Goal: Information Seeking & Learning: Learn about a topic

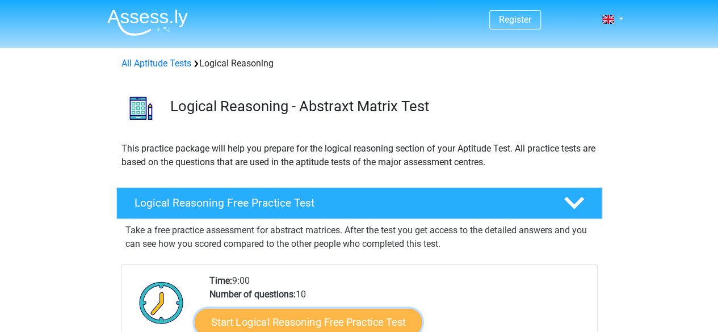
click at [251, 308] on link "Start Logical Reasoning Free Practice Test" at bounding box center [308, 321] width 227 height 27
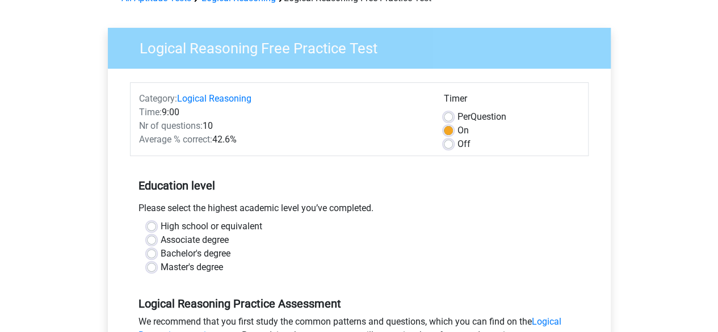
scroll to position [68, 0]
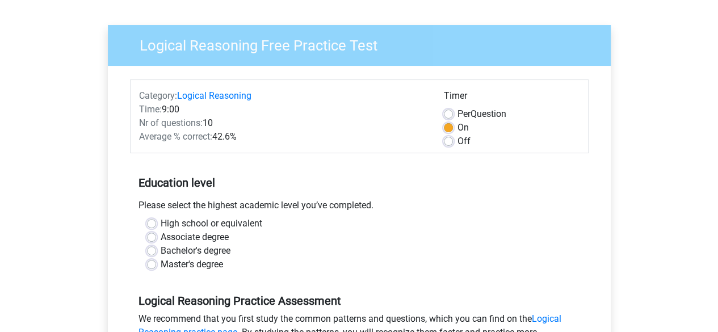
click at [161, 244] on label "Bachelor's degree" at bounding box center [196, 251] width 70 height 14
click at [156, 244] on input "Bachelor's degree" at bounding box center [151, 249] width 9 height 11
radio input "true"
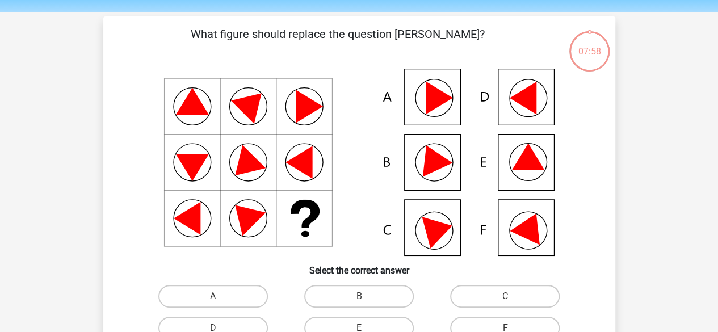
scroll to position [36, 0]
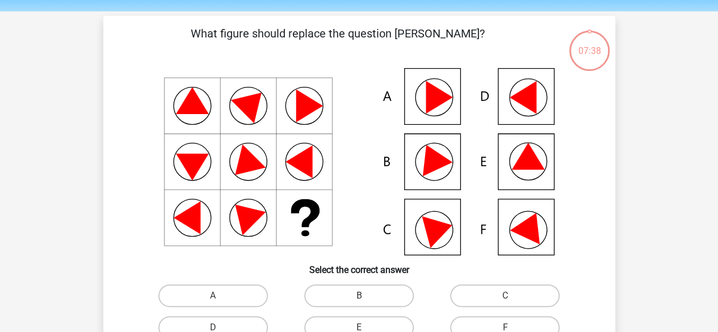
click at [525, 144] on icon at bounding box center [527, 156] width 33 height 27
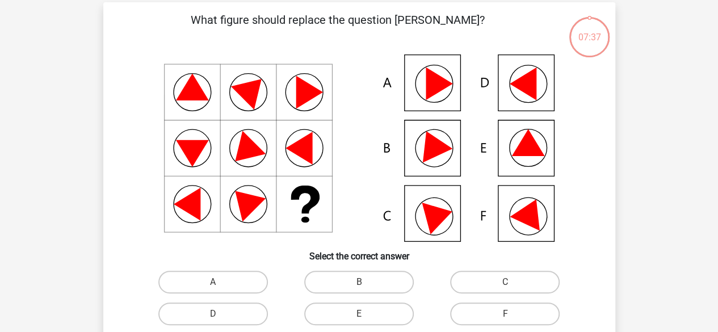
scroll to position [77, 0]
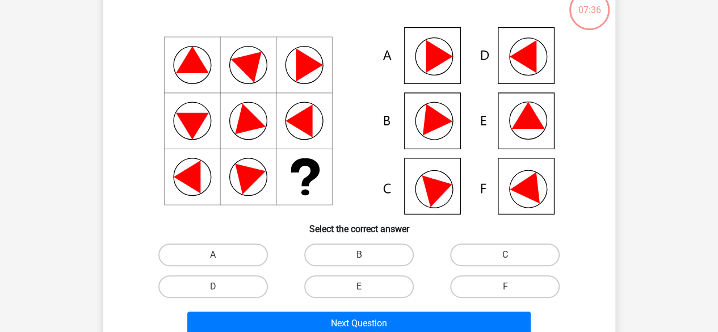
click at [351, 275] on label "E" at bounding box center [358, 286] width 109 height 23
click at [358, 286] on input "E" at bounding box center [361, 289] width 7 height 7
radio input "true"
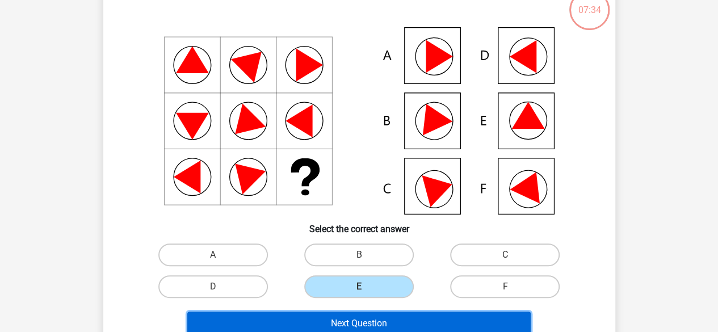
click at [353, 311] on button "Next Question" at bounding box center [358, 323] width 343 height 24
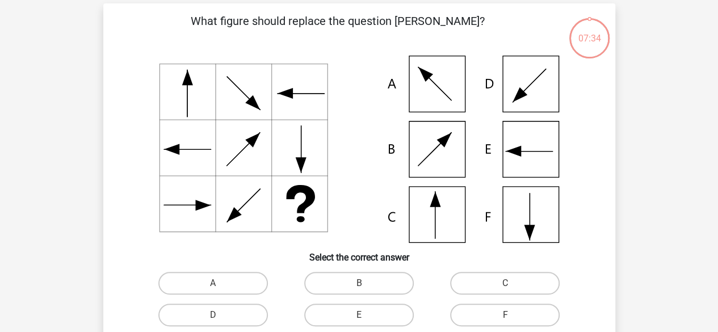
scroll to position [48, 0]
click at [444, 220] on icon at bounding box center [358, 149] width 457 height 187
click at [434, 216] on icon at bounding box center [434, 215] width 0 height 47
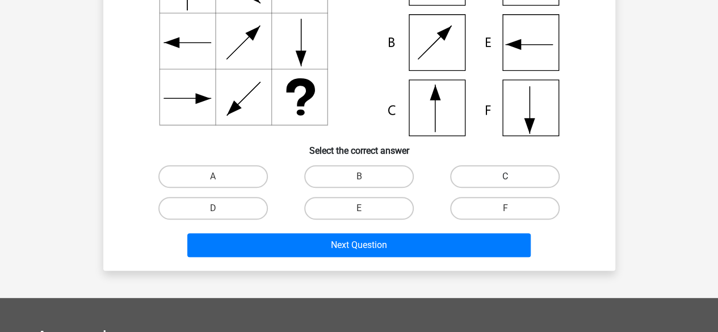
click at [491, 165] on label "C" at bounding box center [504, 176] width 109 height 23
click at [505, 176] on input "C" at bounding box center [508, 179] width 7 height 7
radio input "true"
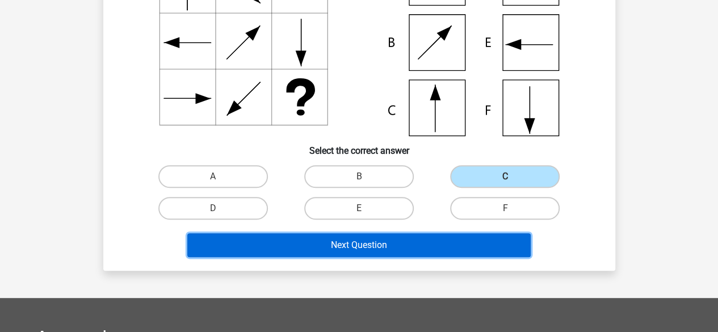
click at [397, 233] on button "Next Question" at bounding box center [358, 245] width 343 height 24
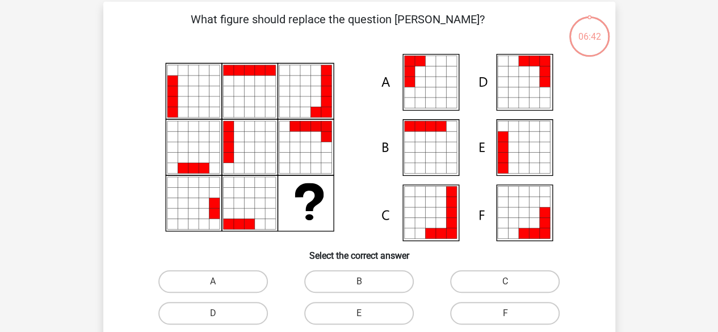
scroll to position [48, 0]
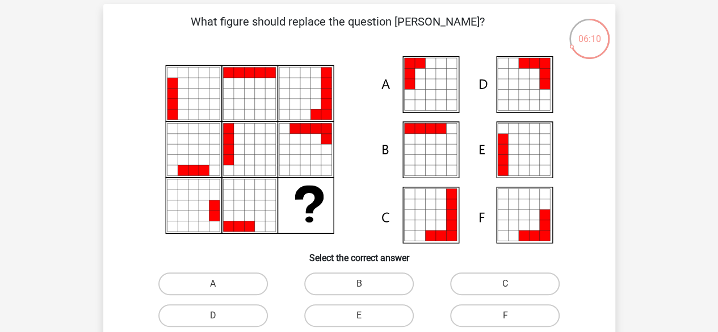
click at [524, 155] on icon at bounding box center [523, 160] width 10 height 10
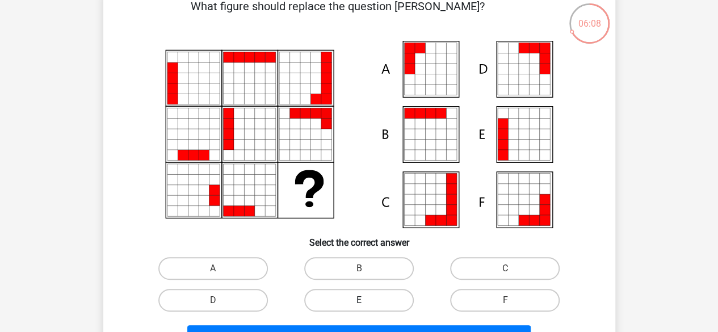
click at [341, 289] on label "E" at bounding box center [358, 300] width 109 height 23
click at [358, 300] on input "E" at bounding box center [361, 303] width 7 height 7
radio input "true"
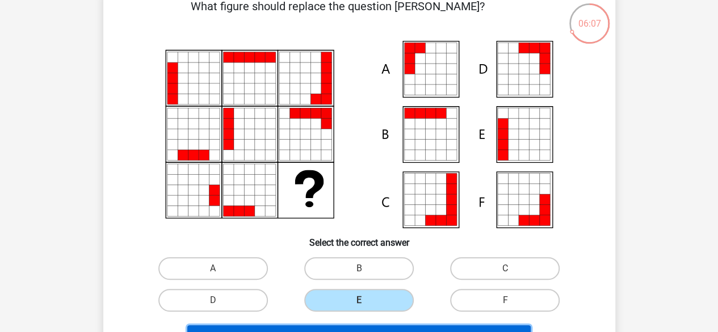
click at [329, 325] on button "Next Question" at bounding box center [358, 337] width 343 height 24
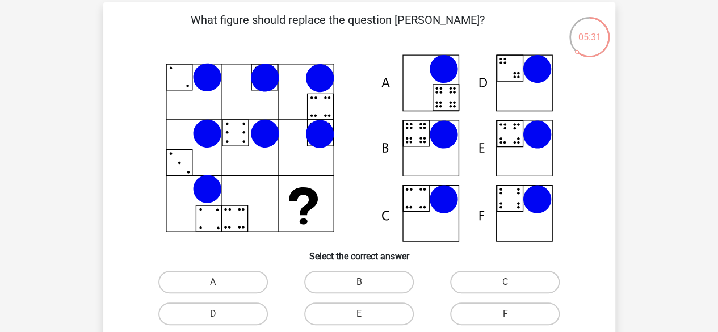
scroll to position [60, 0]
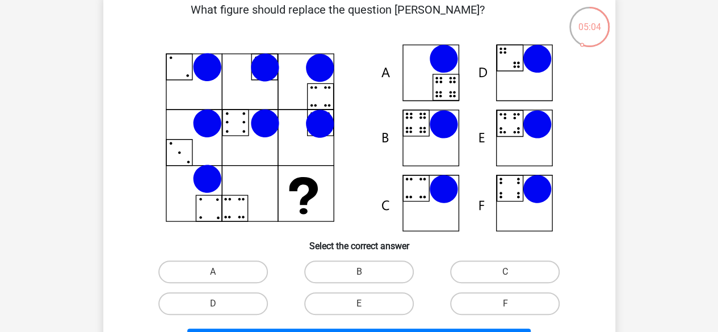
click at [414, 120] on icon at bounding box center [358, 137] width 457 height 187
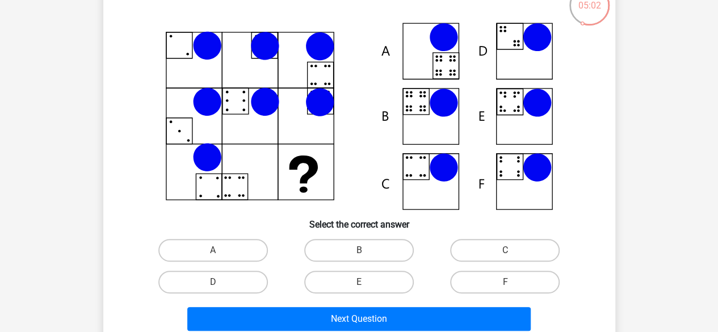
scroll to position [104, 0]
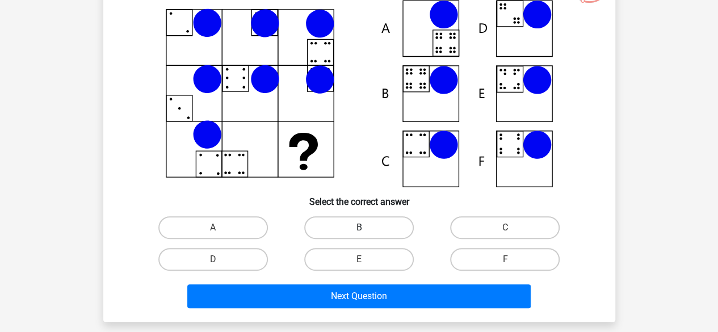
click at [341, 216] on label "B" at bounding box center [358, 227] width 109 height 23
click at [358, 227] on input "B" at bounding box center [361, 230] width 7 height 7
radio input "true"
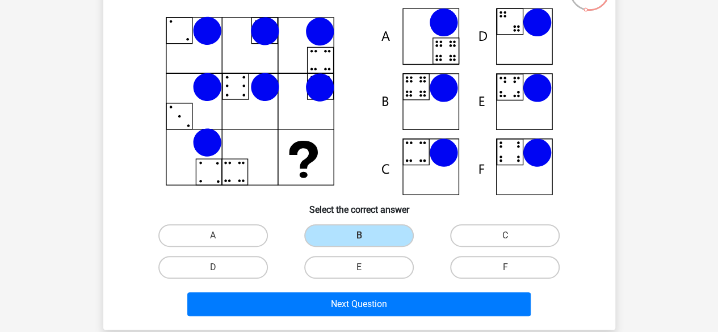
scroll to position [98, 0]
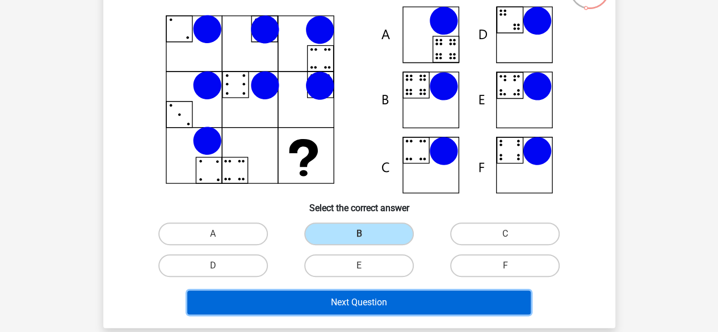
click at [362, 290] on button "Next Question" at bounding box center [358, 302] width 343 height 24
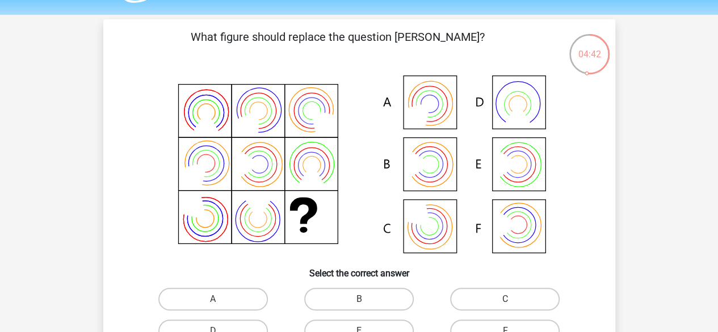
scroll to position [35, 0]
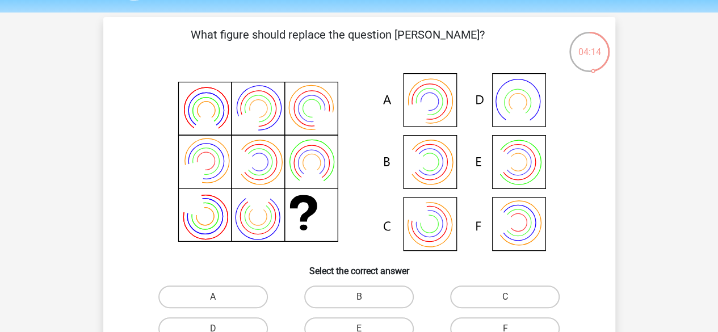
click at [428, 100] on icon at bounding box center [358, 162] width 457 height 187
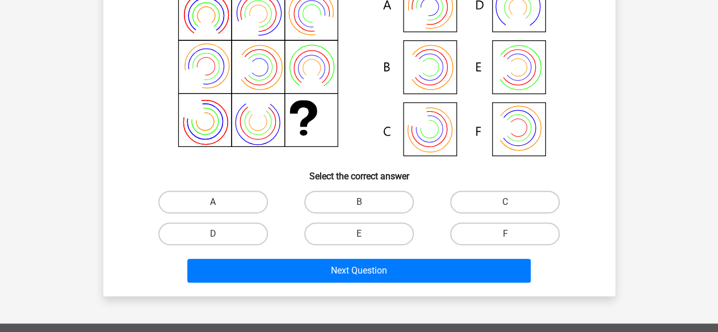
click at [220, 191] on label "A" at bounding box center [212, 202] width 109 height 23
click at [220, 202] on input "A" at bounding box center [216, 205] width 7 height 7
radio input "true"
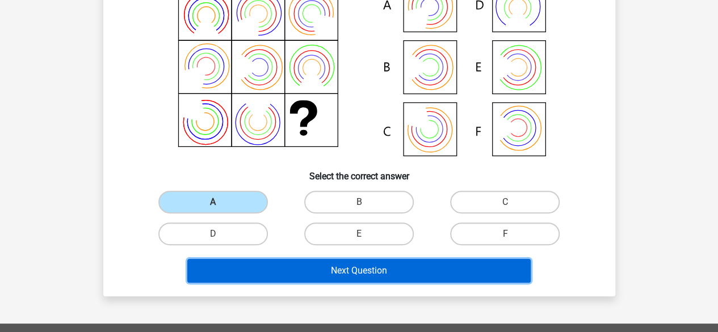
click at [408, 259] on button "Next Question" at bounding box center [358, 271] width 343 height 24
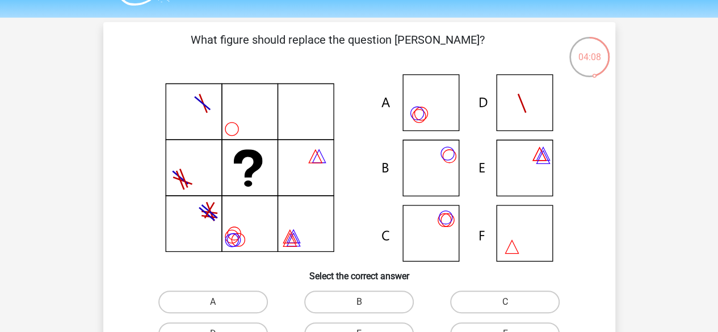
scroll to position [37, 0]
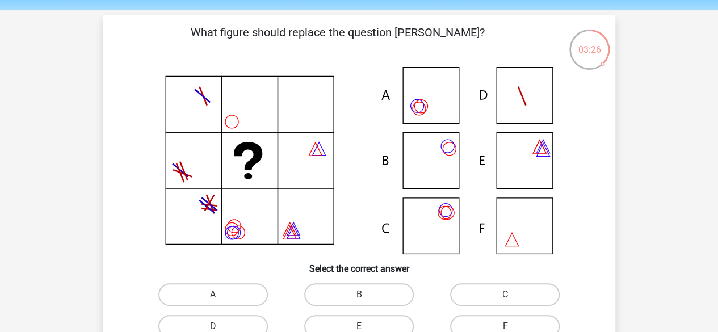
click at [446, 215] on icon at bounding box center [358, 160] width 457 height 187
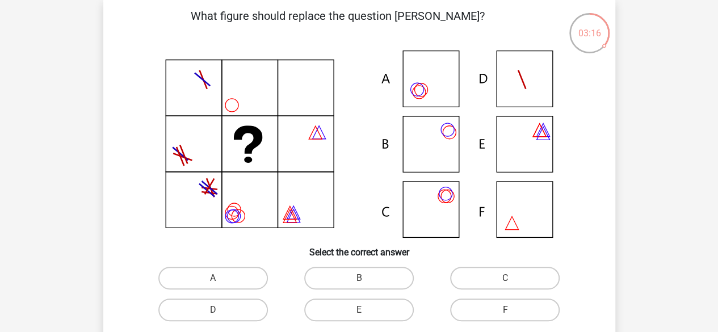
scroll to position [58, 0]
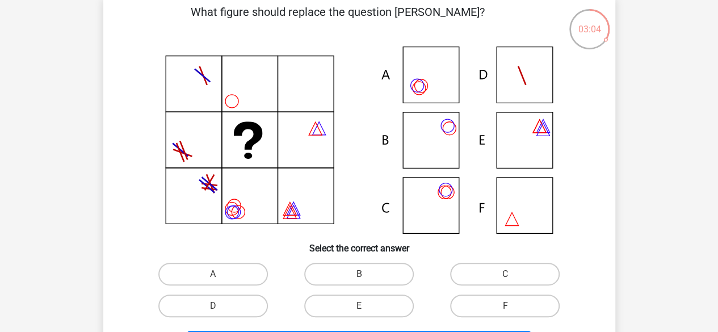
click at [437, 185] on icon at bounding box center [443, 191] width 13 height 13
click at [496, 263] on label "C" at bounding box center [504, 274] width 109 height 23
click at [505, 274] on input "C" at bounding box center [508, 277] width 7 height 7
radio input "true"
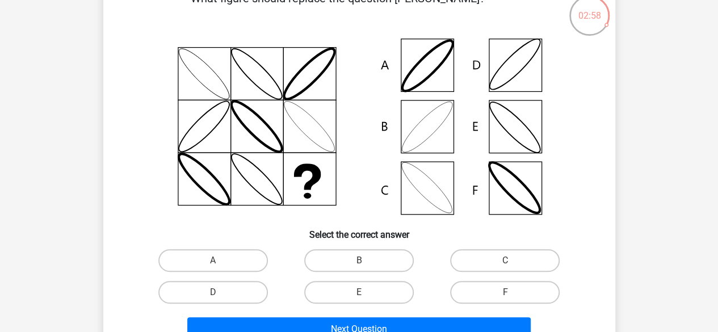
scroll to position [67, 0]
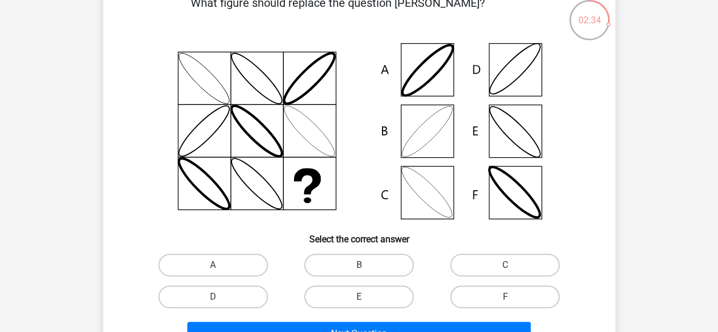
click at [431, 63] on icon at bounding box center [358, 130] width 457 height 187
click at [169, 254] on label "A" at bounding box center [212, 265] width 109 height 23
click at [213, 265] on input "A" at bounding box center [216, 268] width 7 height 7
radio input "true"
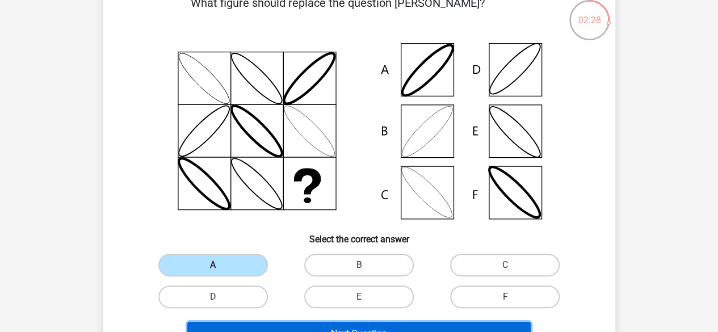
click at [309, 322] on button "Next Question" at bounding box center [358, 334] width 343 height 24
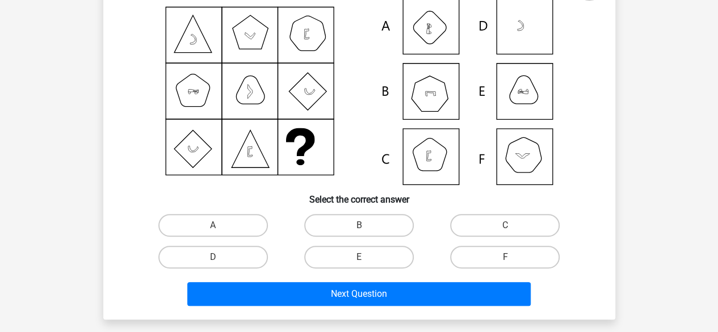
scroll to position [125, 0]
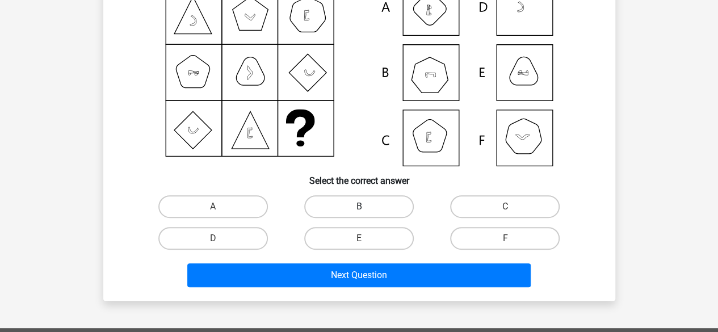
click at [348, 195] on label "B" at bounding box center [358, 206] width 109 height 23
click at [358, 206] on input "B" at bounding box center [361, 209] width 7 height 7
radio input "true"
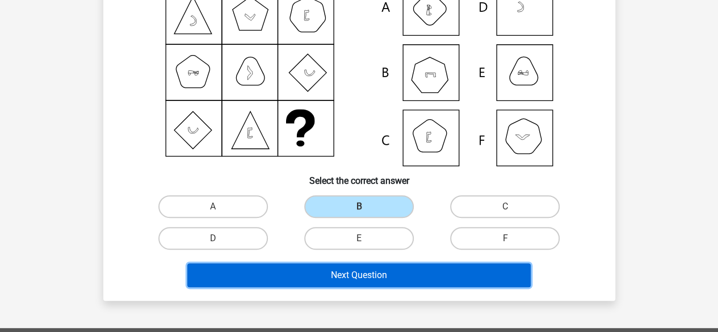
click at [351, 263] on button "Next Question" at bounding box center [358, 275] width 343 height 24
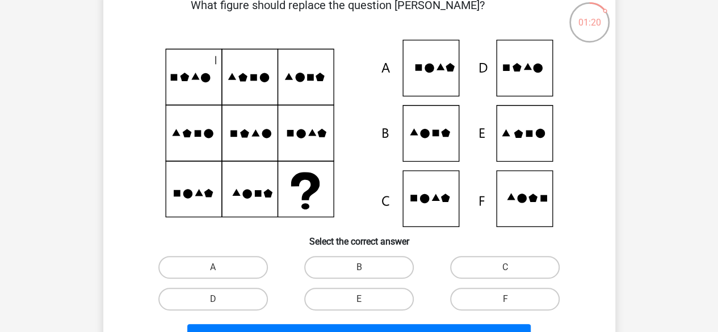
scroll to position [57, 0]
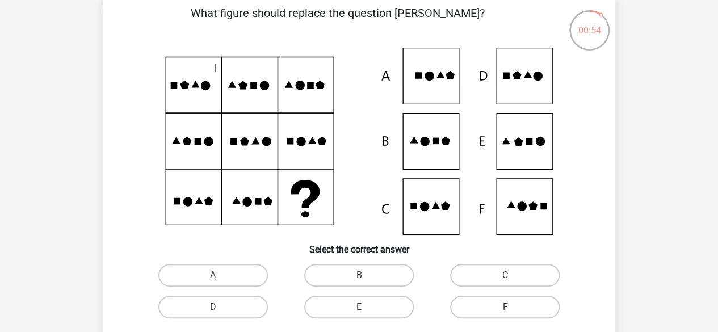
click at [532, 135] on icon at bounding box center [358, 141] width 457 height 187
click at [369, 296] on label "E" at bounding box center [358, 307] width 109 height 23
click at [366, 307] on input "E" at bounding box center [361, 310] width 7 height 7
radio input "true"
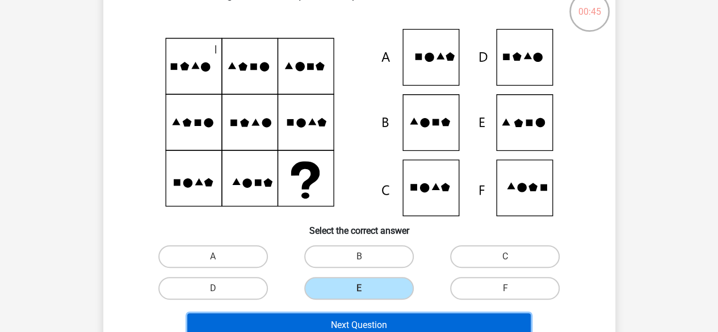
click at [390, 313] on button "Next Question" at bounding box center [358, 325] width 343 height 24
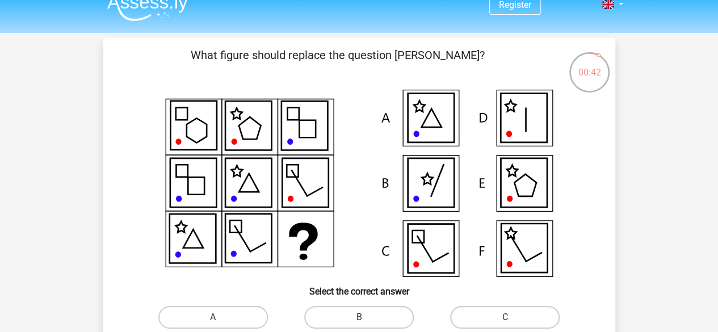
scroll to position [16, 0]
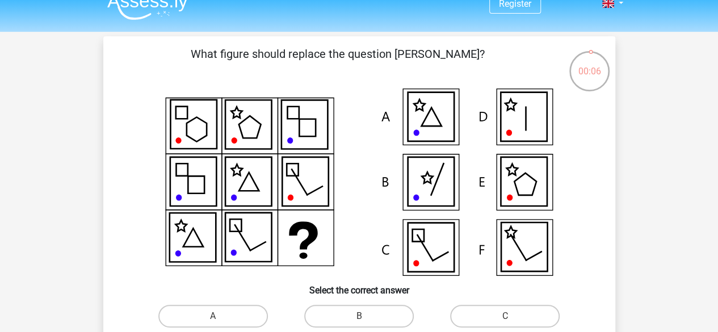
click at [536, 184] on icon at bounding box center [523, 181] width 46 height 49
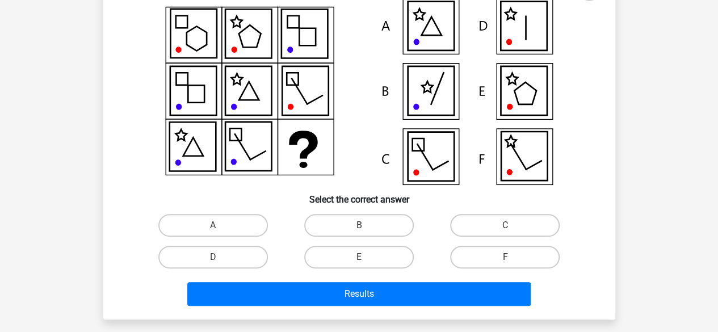
scroll to position [153, 0]
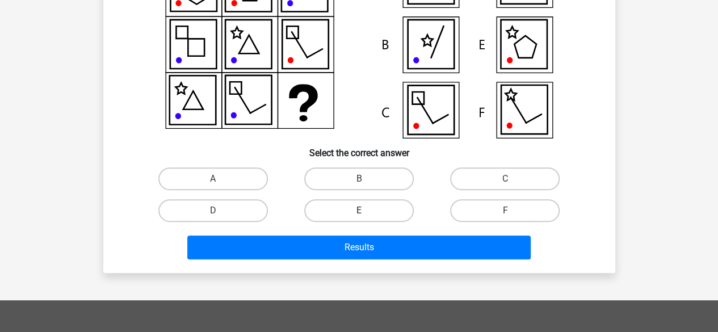
click at [372, 199] on label "E" at bounding box center [358, 210] width 109 height 23
click at [366, 210] on input "E" at bounding box center [361, 213] width 7 height 7
radio input "true"
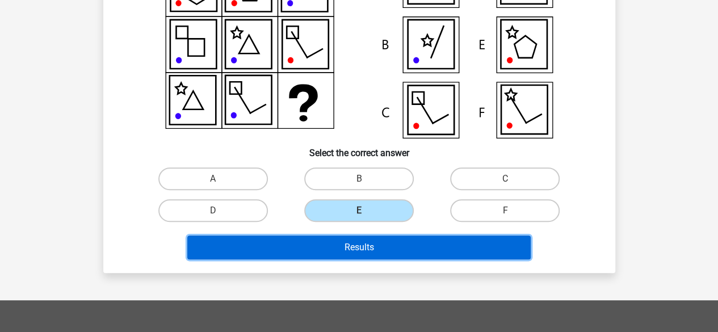
click at [371, 235] on button "Results" at bounding box center [358, 247] width 343 height 24
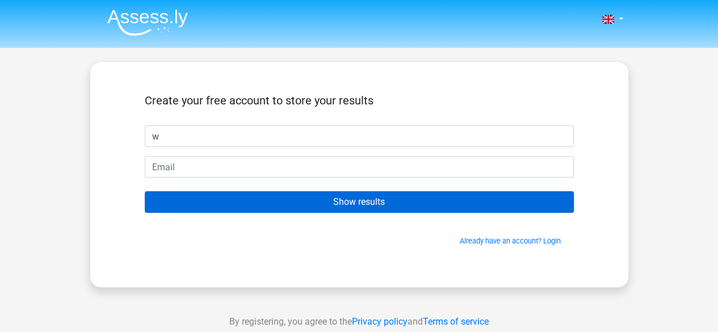
type input "[PERSON_NAME]"
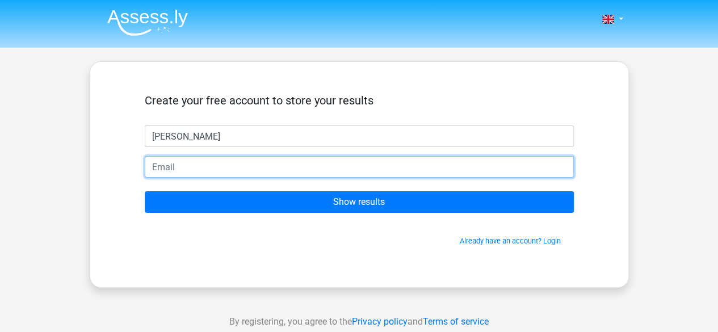
click at [201, 156] on input "email" at bounding box center [359, 167] width 429 height 22
type input "[EMAIL_ADDRESS][DOMAIN_NAME]"
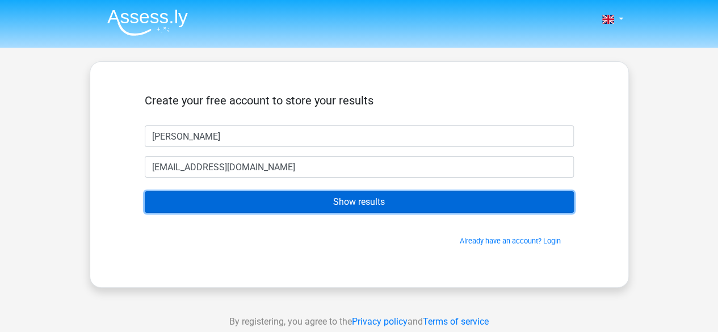
click at [279, 191] on input "Show results" at bounding box center [359, 202] width 429 height 22
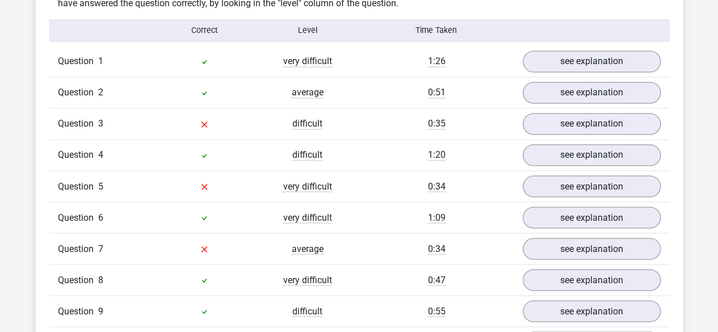
scroll to position [885, 0]
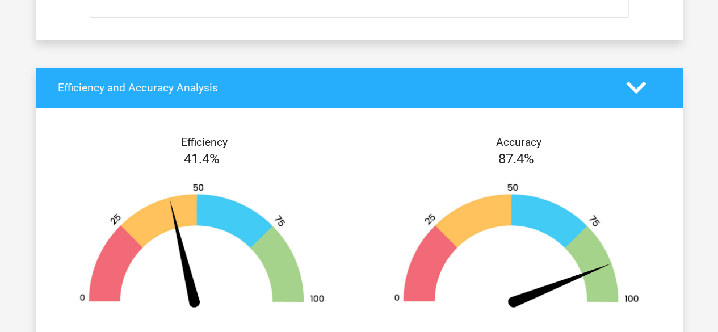
scroll to position [1997, 0]
